Goal: Task Accomplishment & Management: Manage account settings

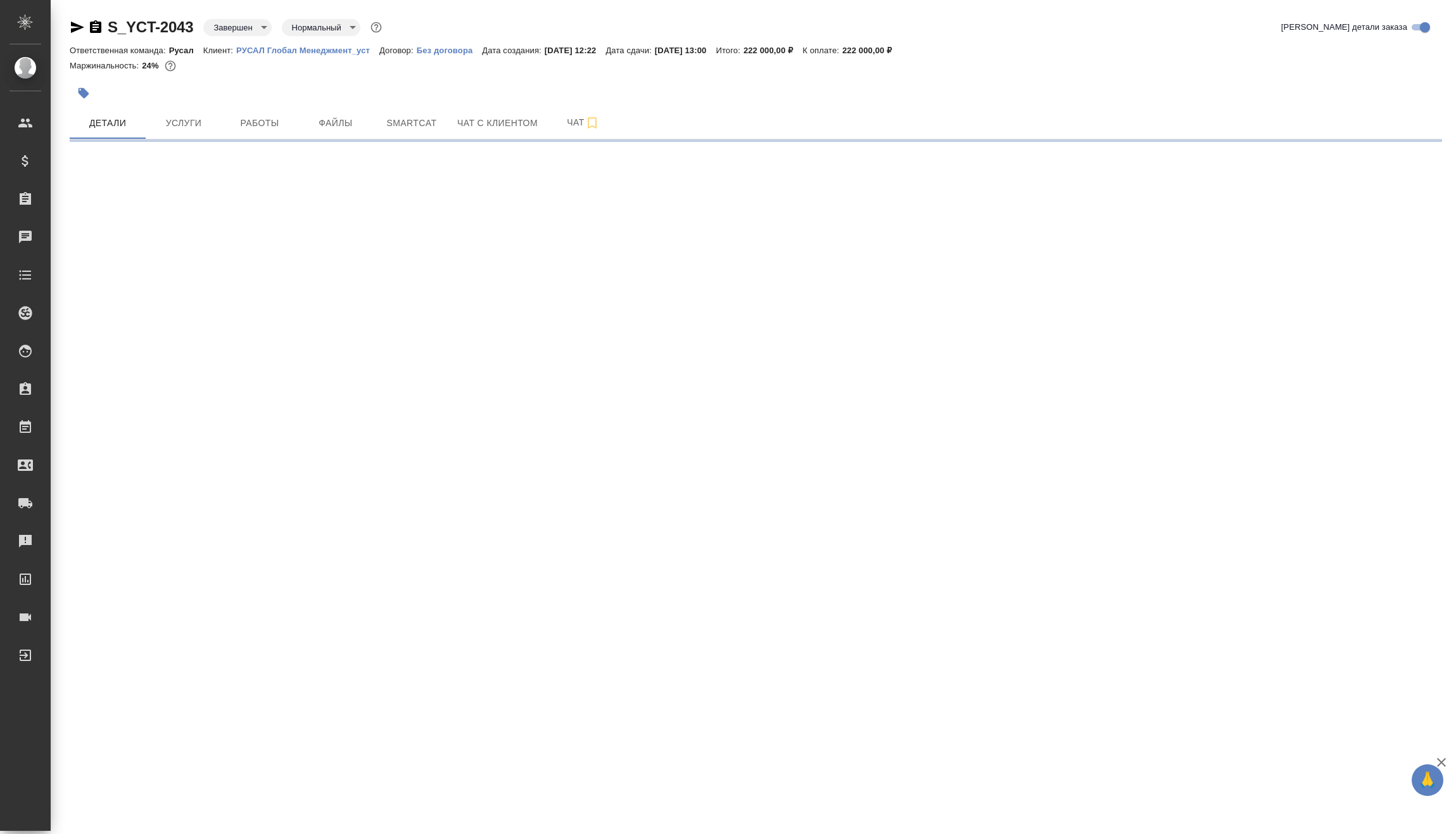
select select "RU"
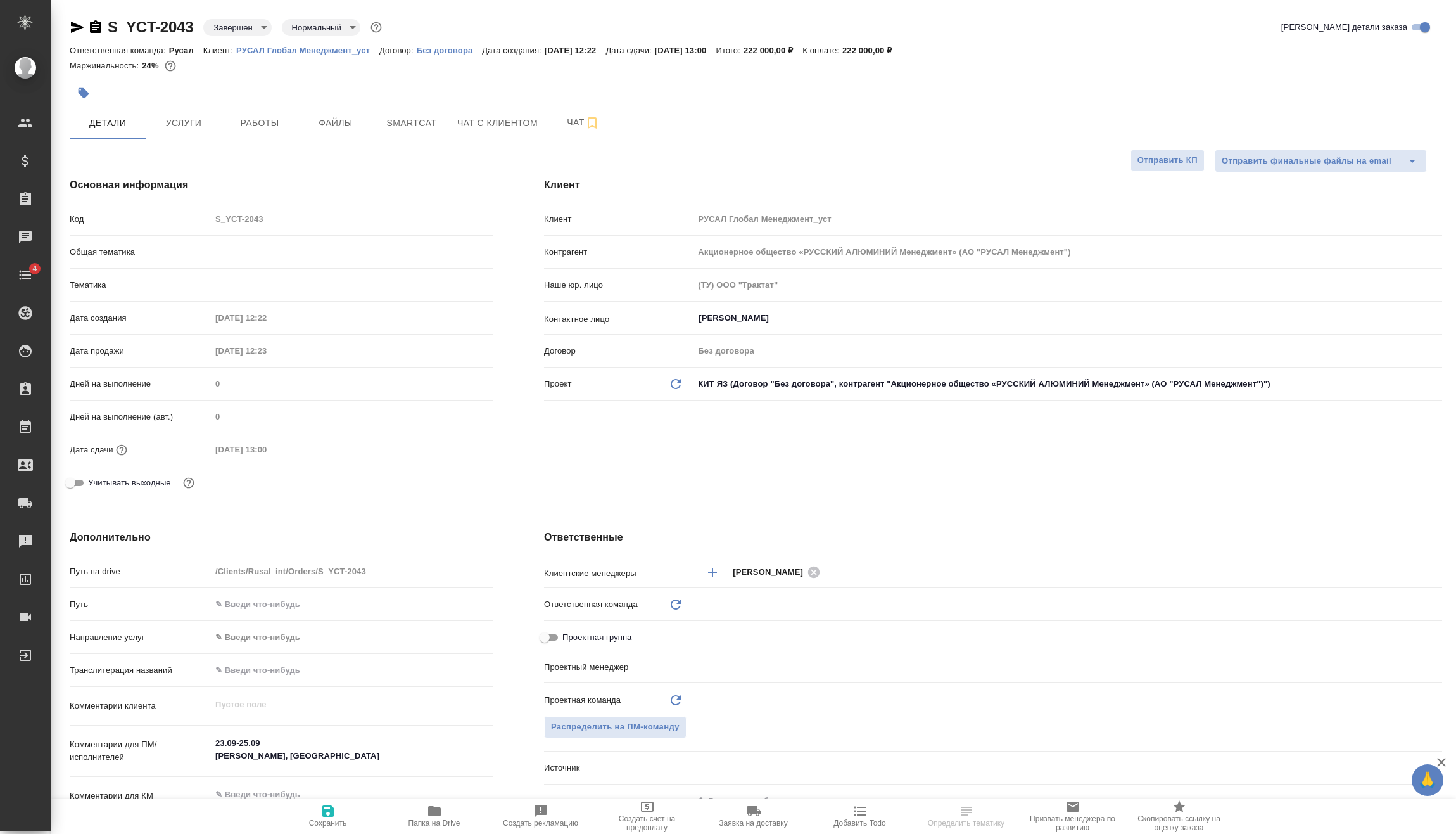
type textarea "x"
type input "Русал"
type textarea "x"
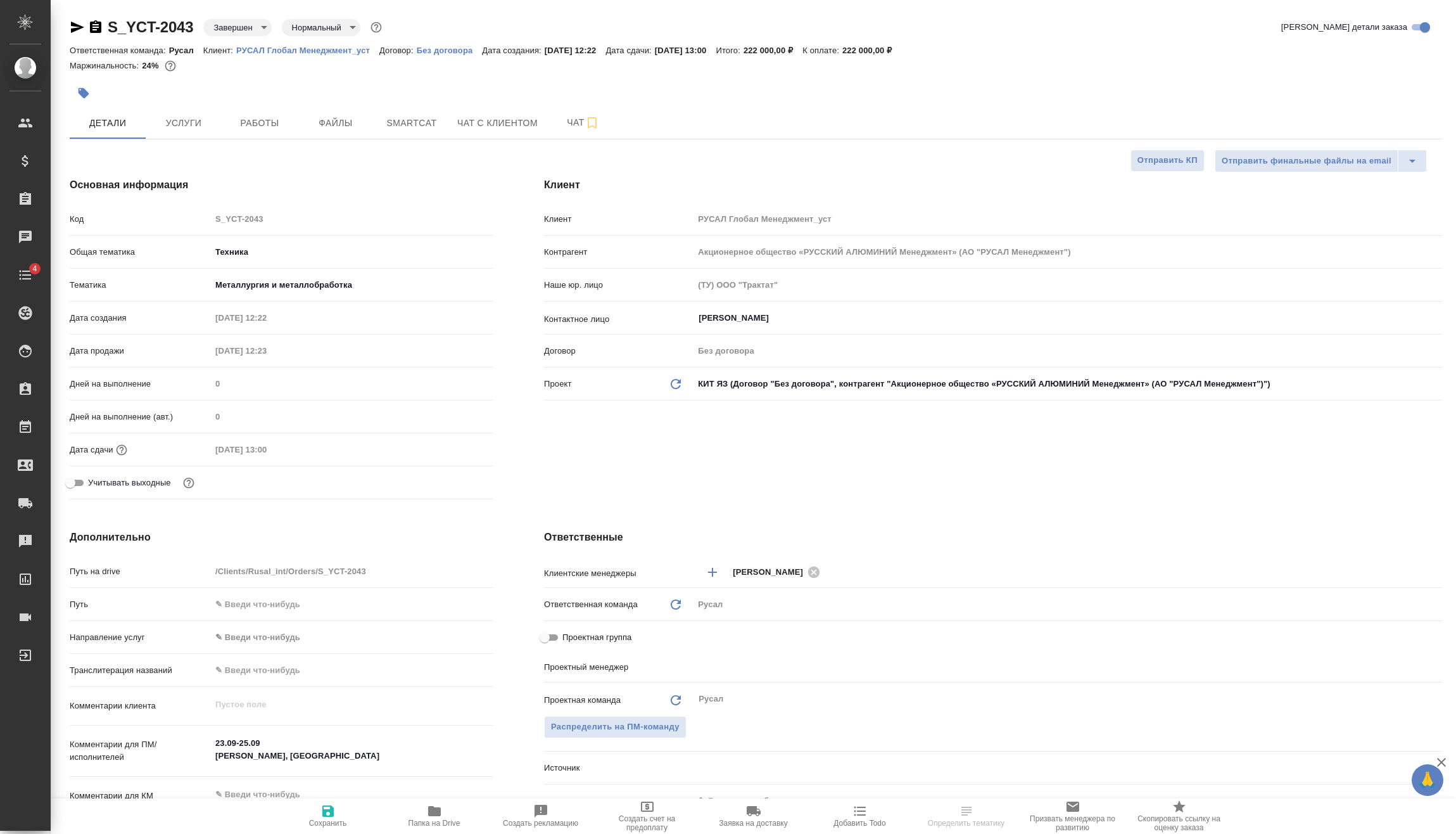
type textarea "x"
type input "Васильев Евгений"
type textarea "x"
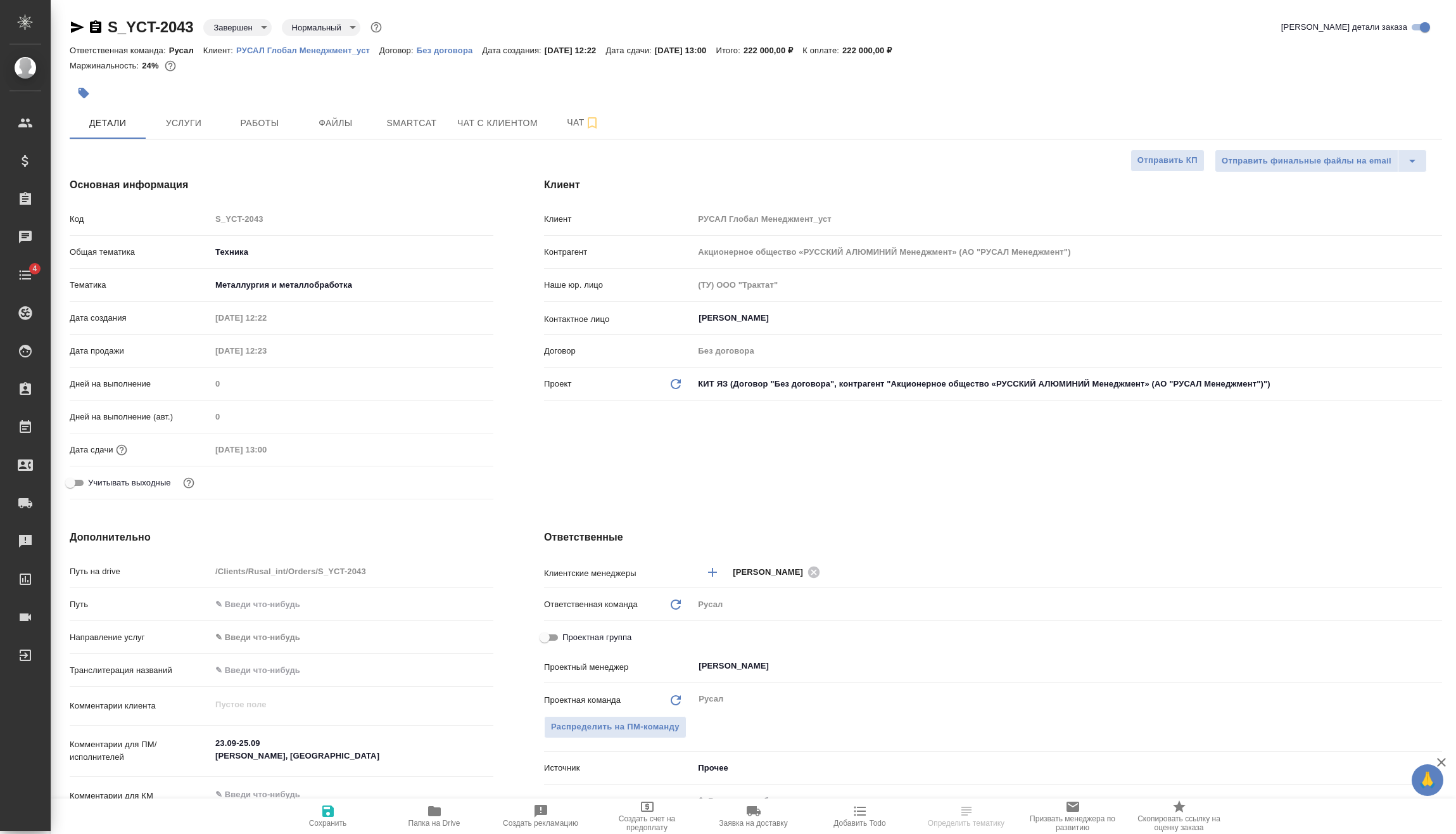
type textarea "x"
click at [192, 122] on span "Услуги" at bounding box center [184, 123] width 61 height 16
